Goal: Information Seeking & Learning: Check status

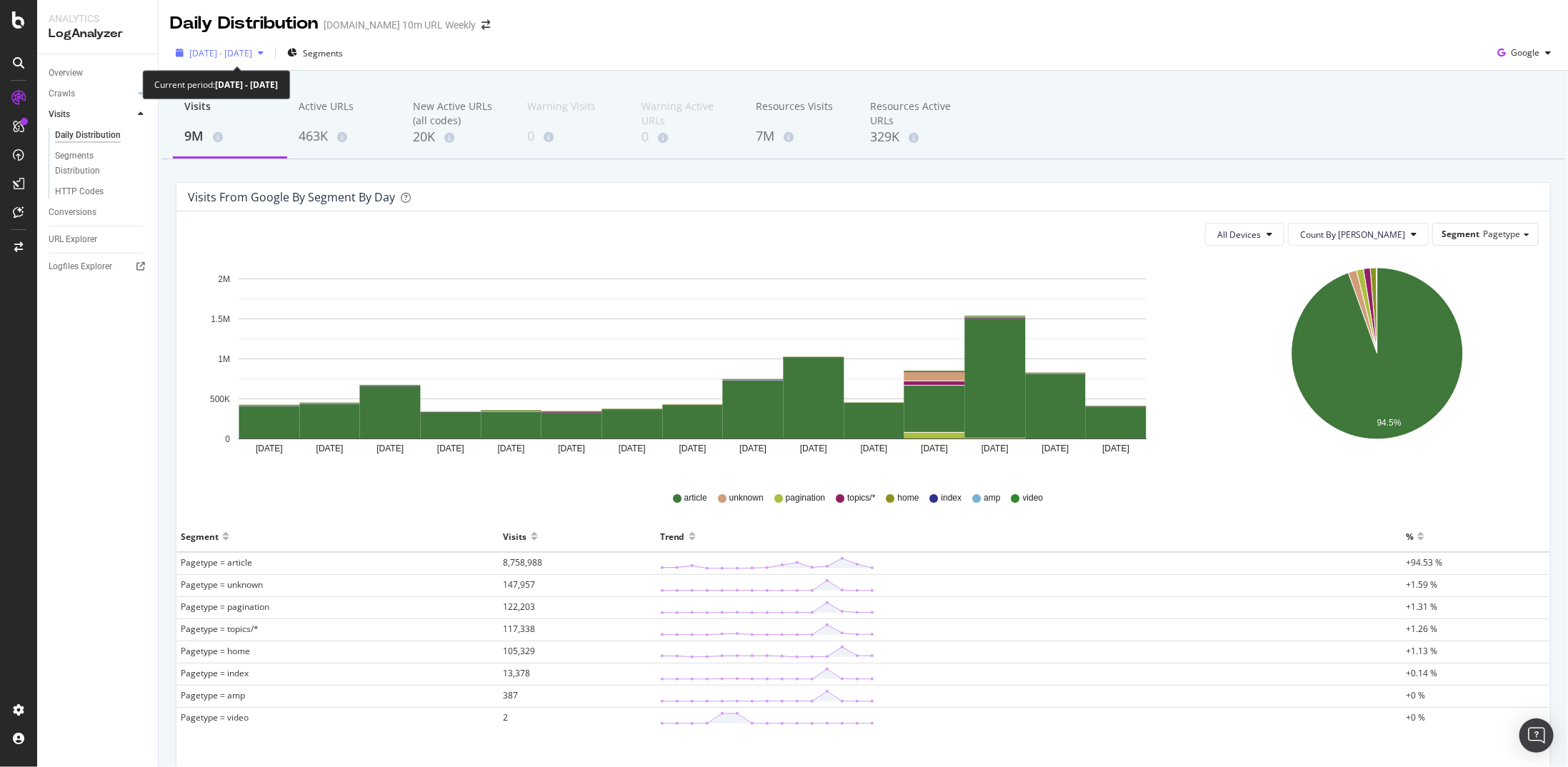
click at [269, 60] on div "[DATE] - [DATE]" at bounding box center [220, 52] width 99 height 21
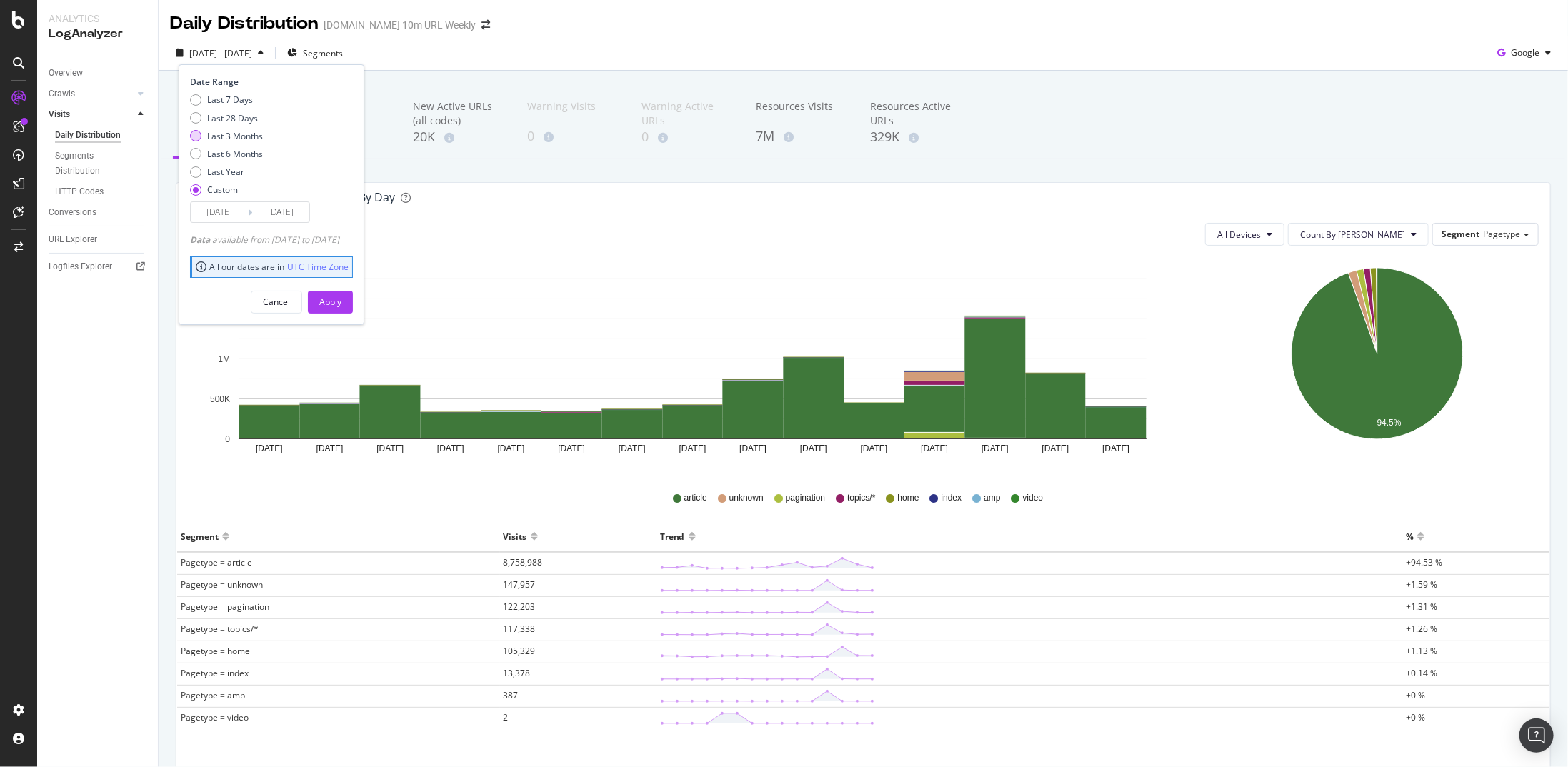
click at [241, 135] on div "Last 3 Months" at bounding box center [235, 135] width 56 height 12
type input "[DATE]"
click at [342, 300] on div "Apply" at bounding box center [331, 301] width 22 height 12
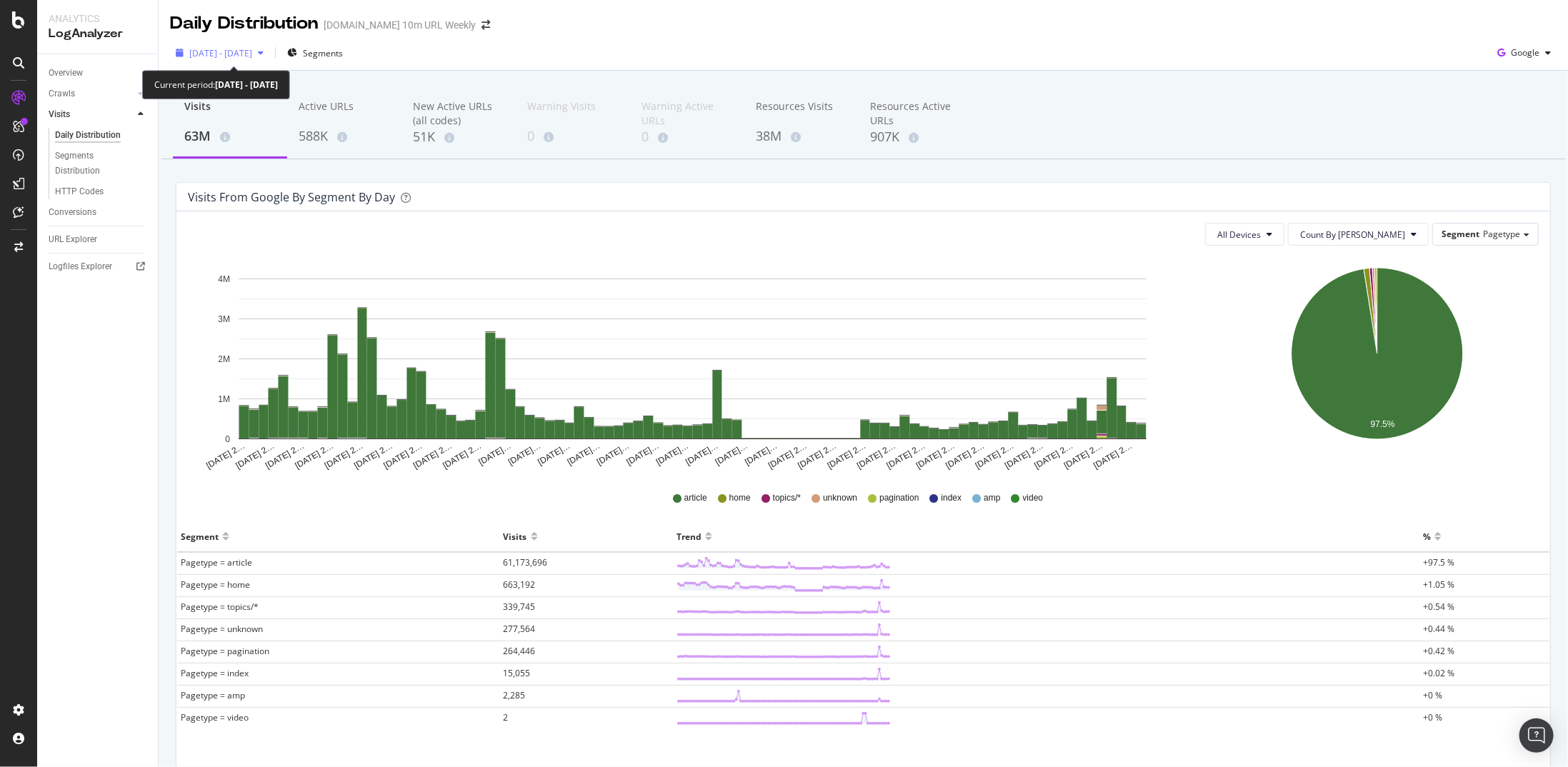
click at [269, 64] on button "[DATE] - [DATE]" at bounding box center [220, 52] width 99 height 23
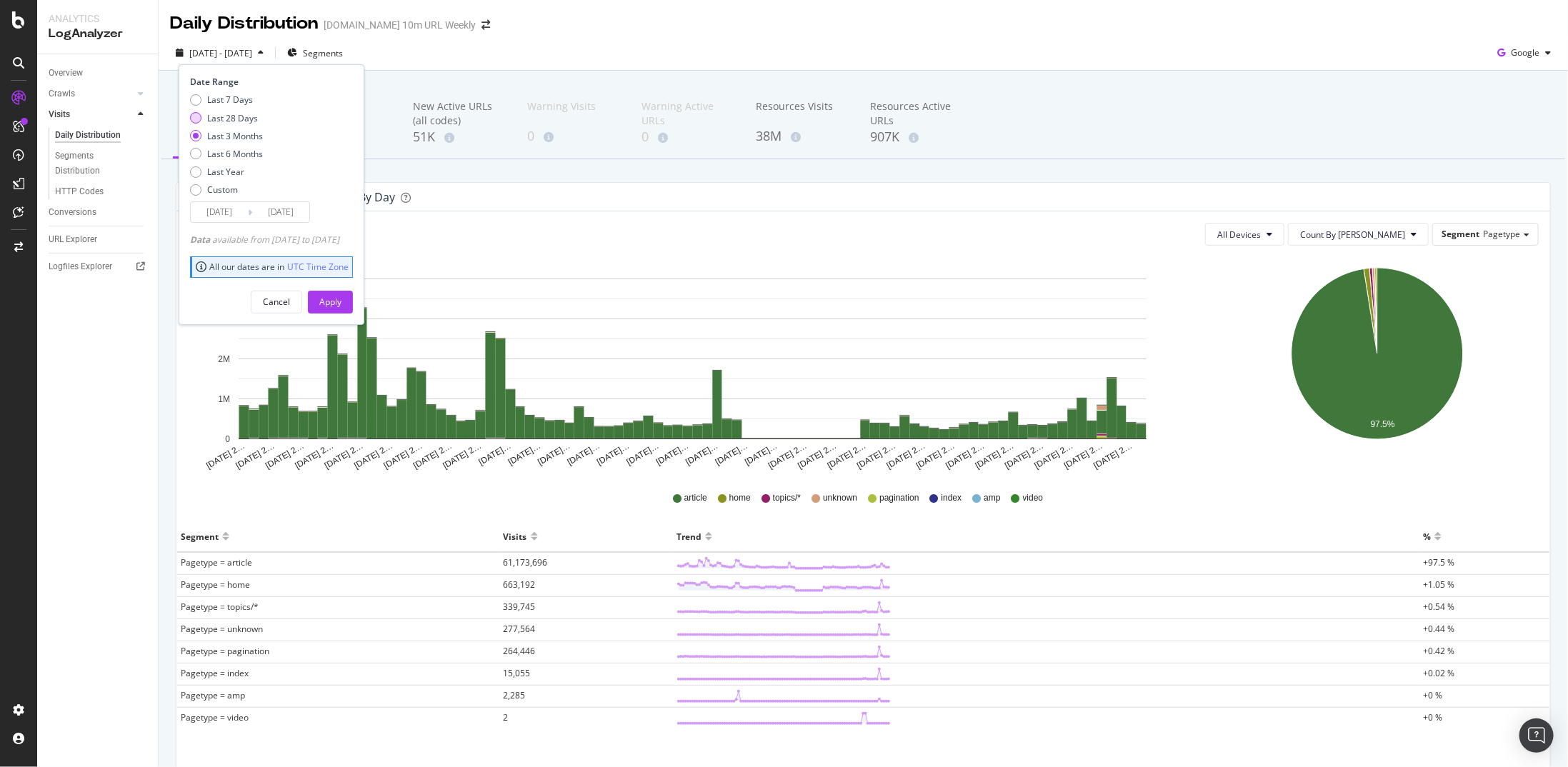
click at [240, 120] on div "Last 28 Days" at bounding box center [232, 118] width 51 height 12
type input "[DATE]"
click at [353, 305] on button "Apply" at bounding box center [330, 302] width 45 height 23
